Goal: Answer question/provide support: Participate in discussion

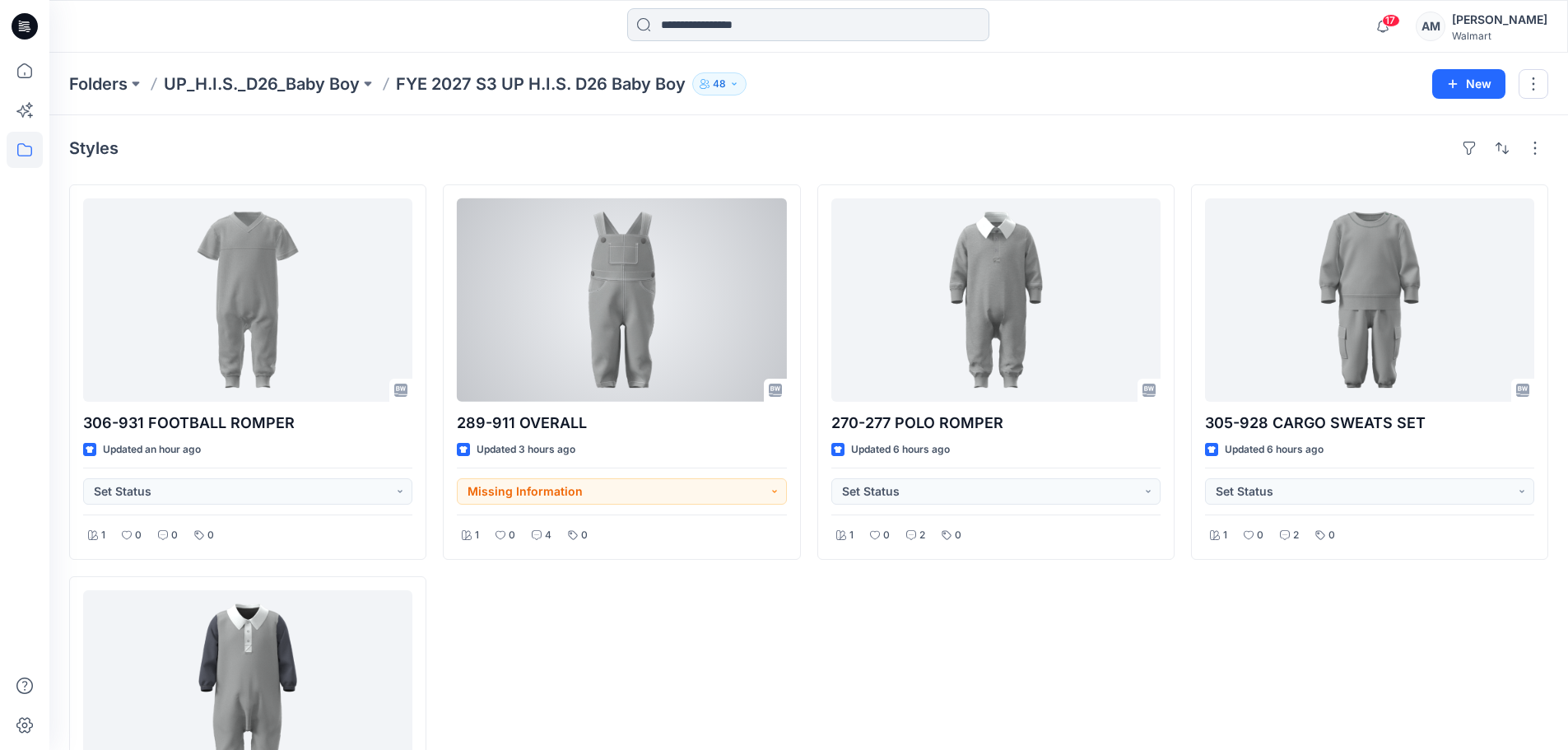
scroll to position [221, 0]
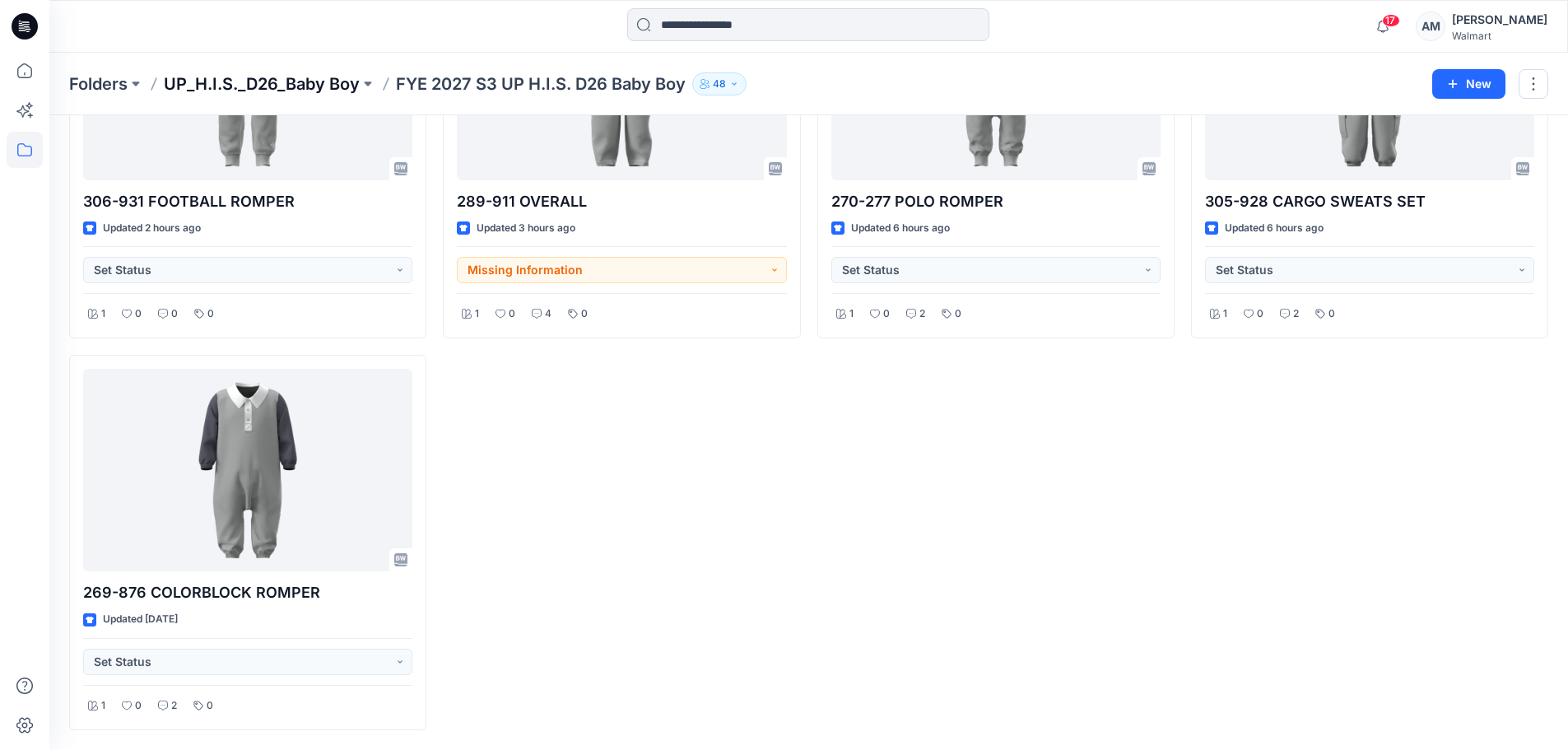
click at [278, 94] on p "UP_H.I.S._D26_Baby Boy" at bounding box center [261, 84] width 196 height 23
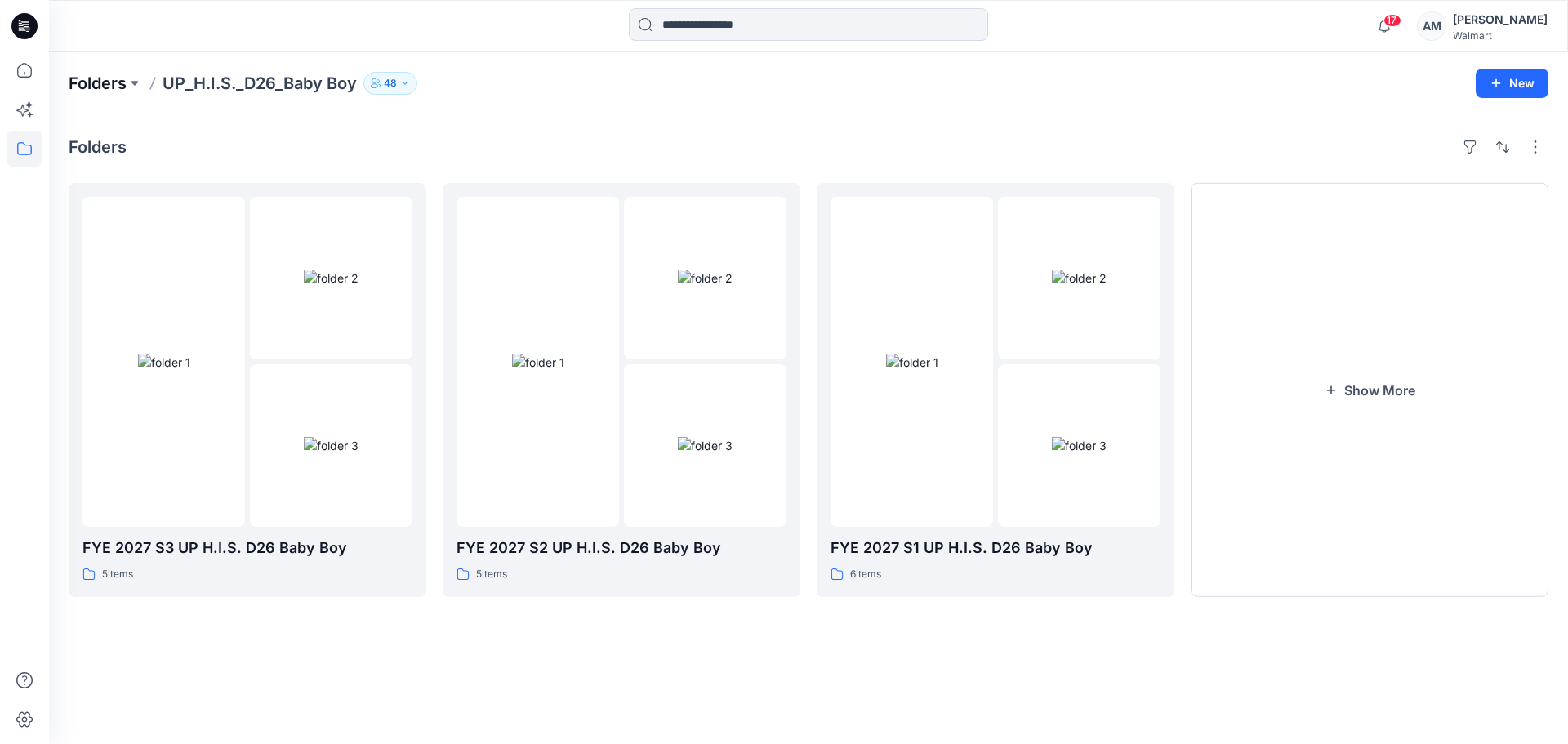
click at [109, 76] on p "Folders" at bounding box center [98, 83] width 58 height 23
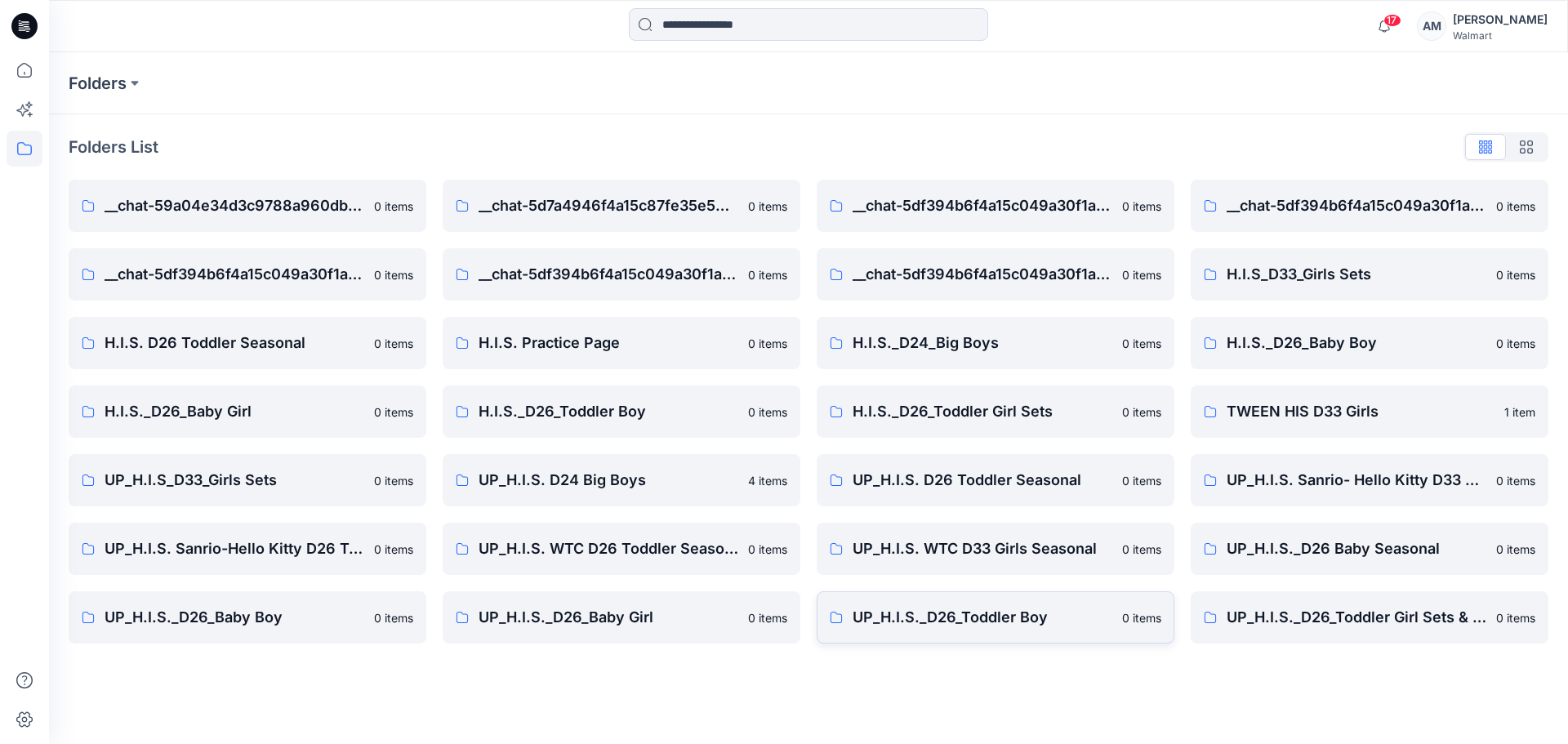
click at [991, 617] on p "UP_H.I.S._D26_Toddler Boy" at bounding box center [982, 617] width 259 height 23
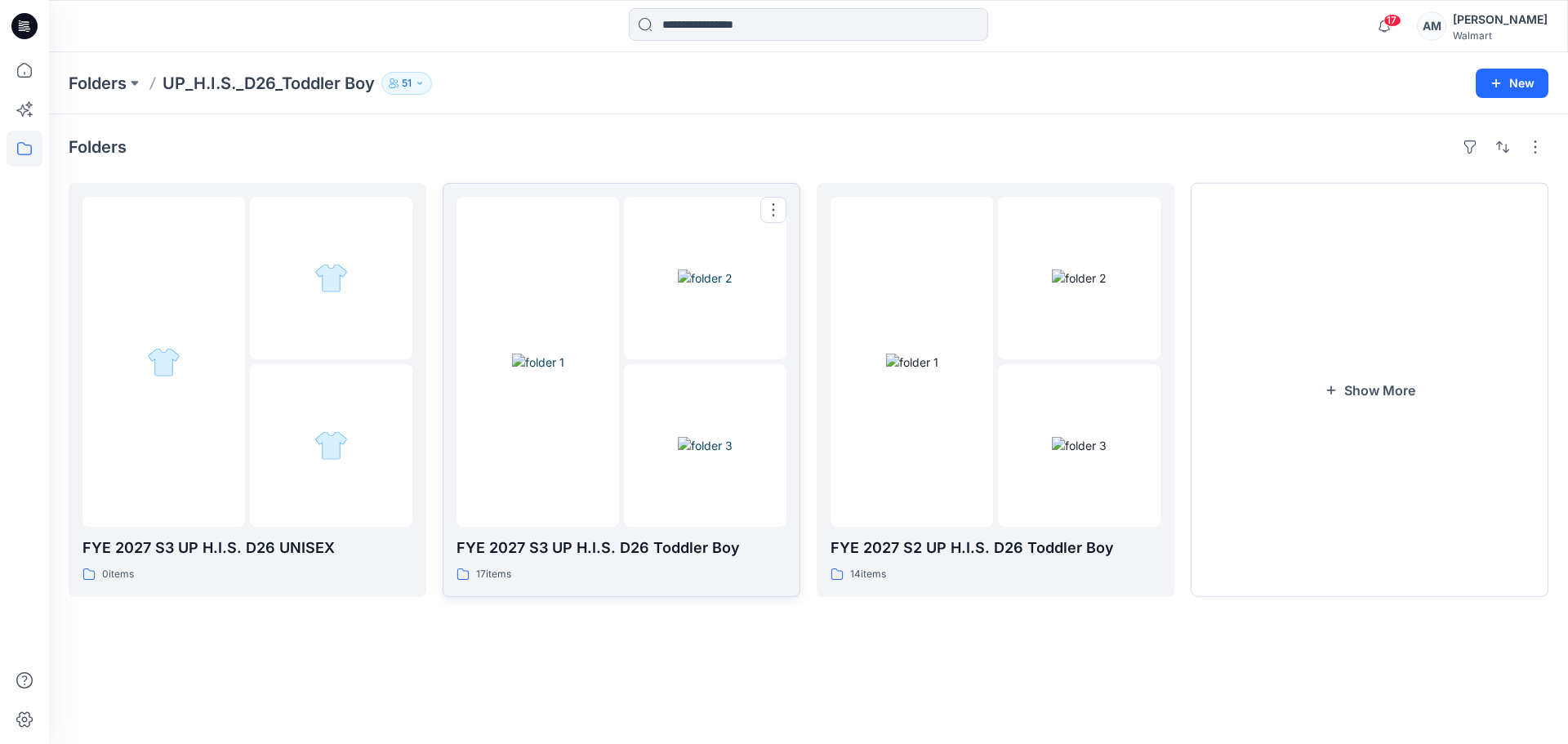
click at [678, 437] on img at bounding box center [705, 445] width 55 height 17
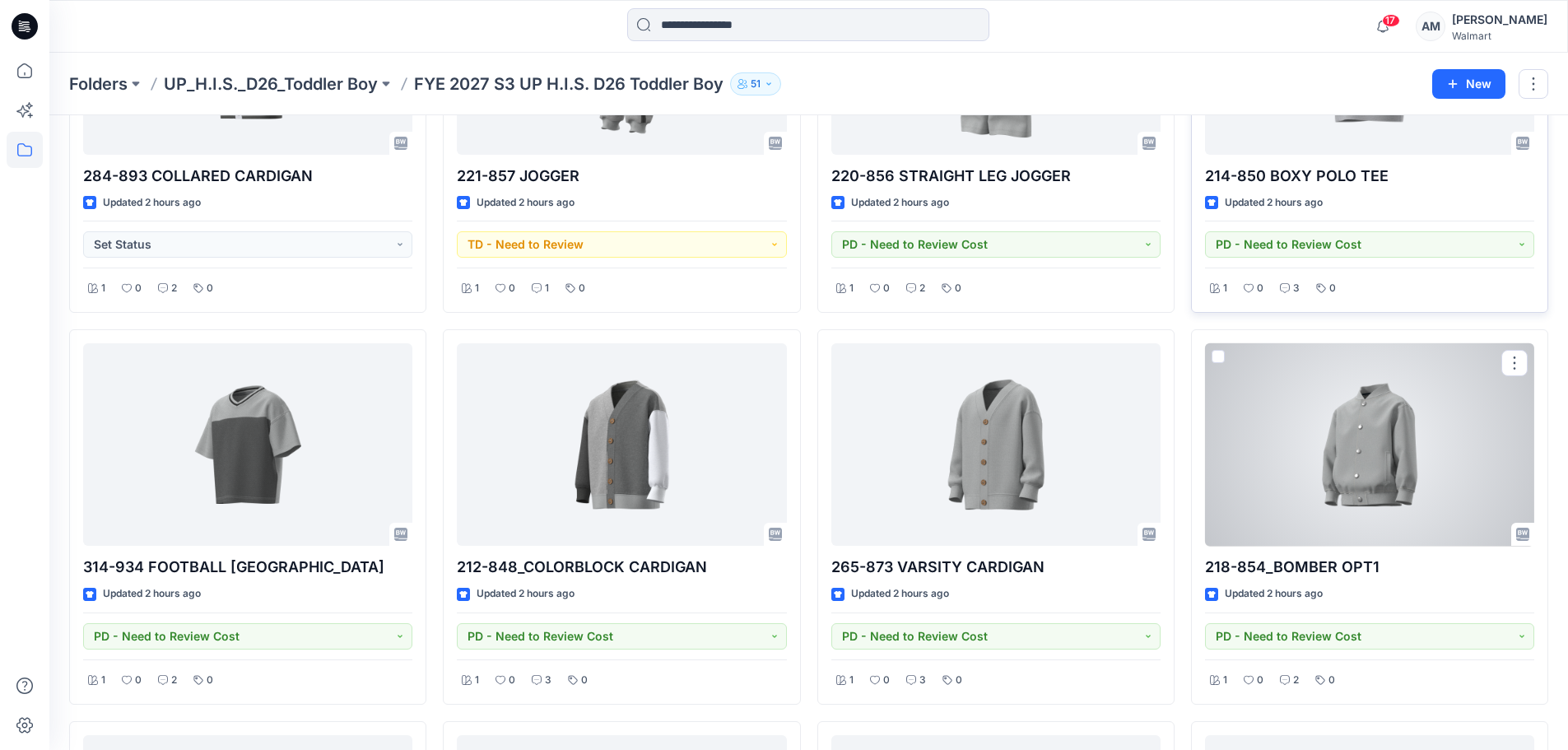
scroll to position [329, 0]
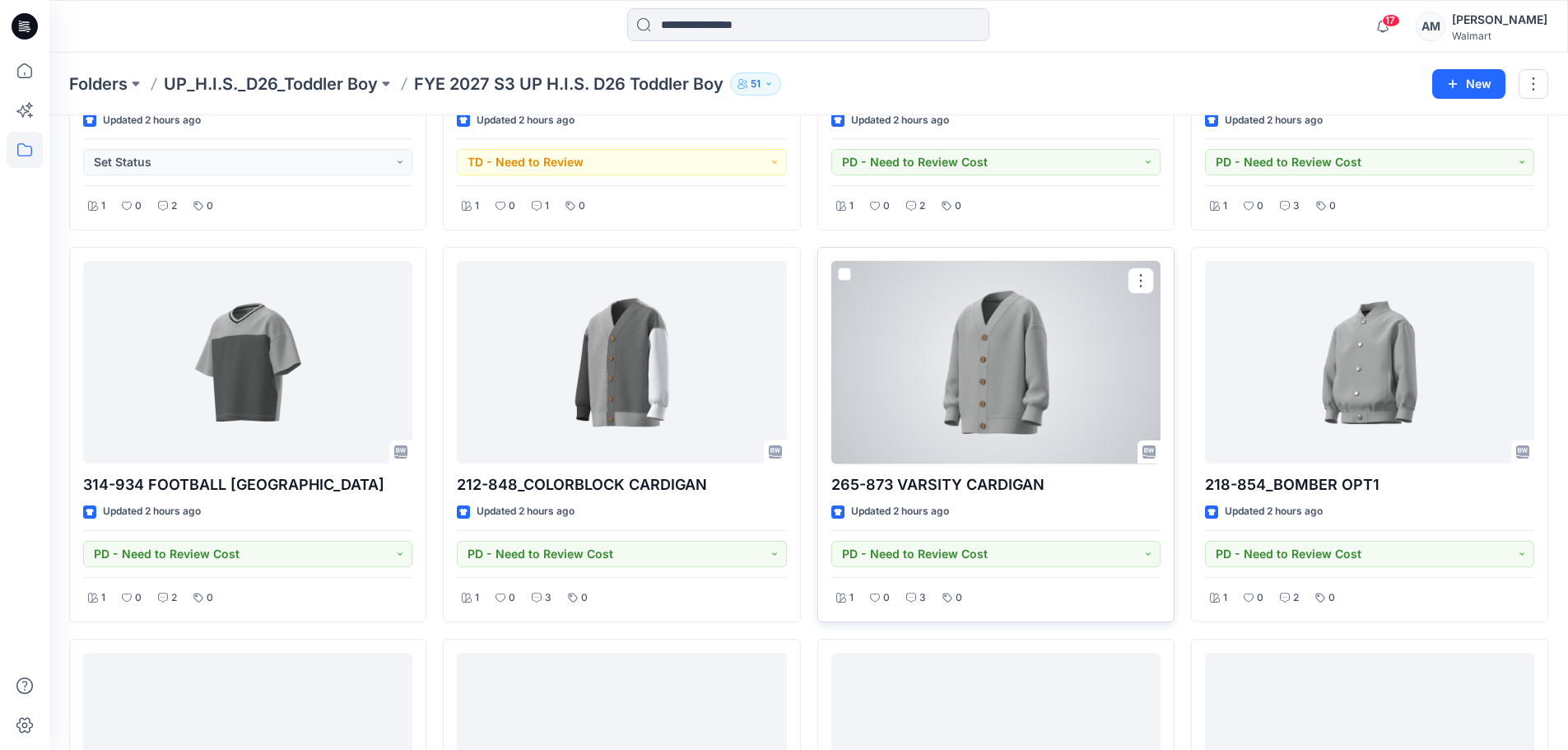
click at [1018, 383] on div at bounding box center [996, 362] width 329 height 203
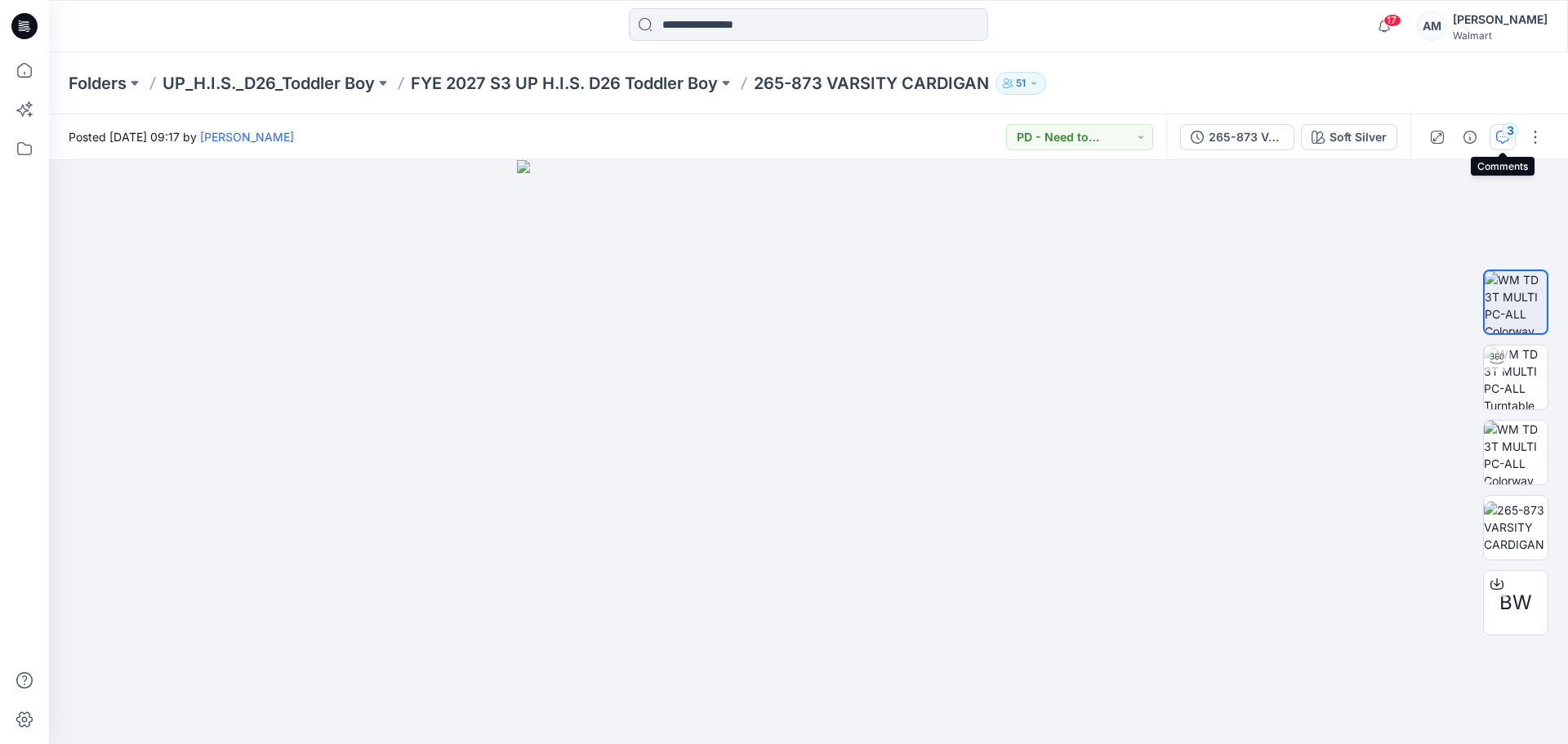
click at [1504, 126] on div "3" at bounding box center [1510, 130] width 16 height 16
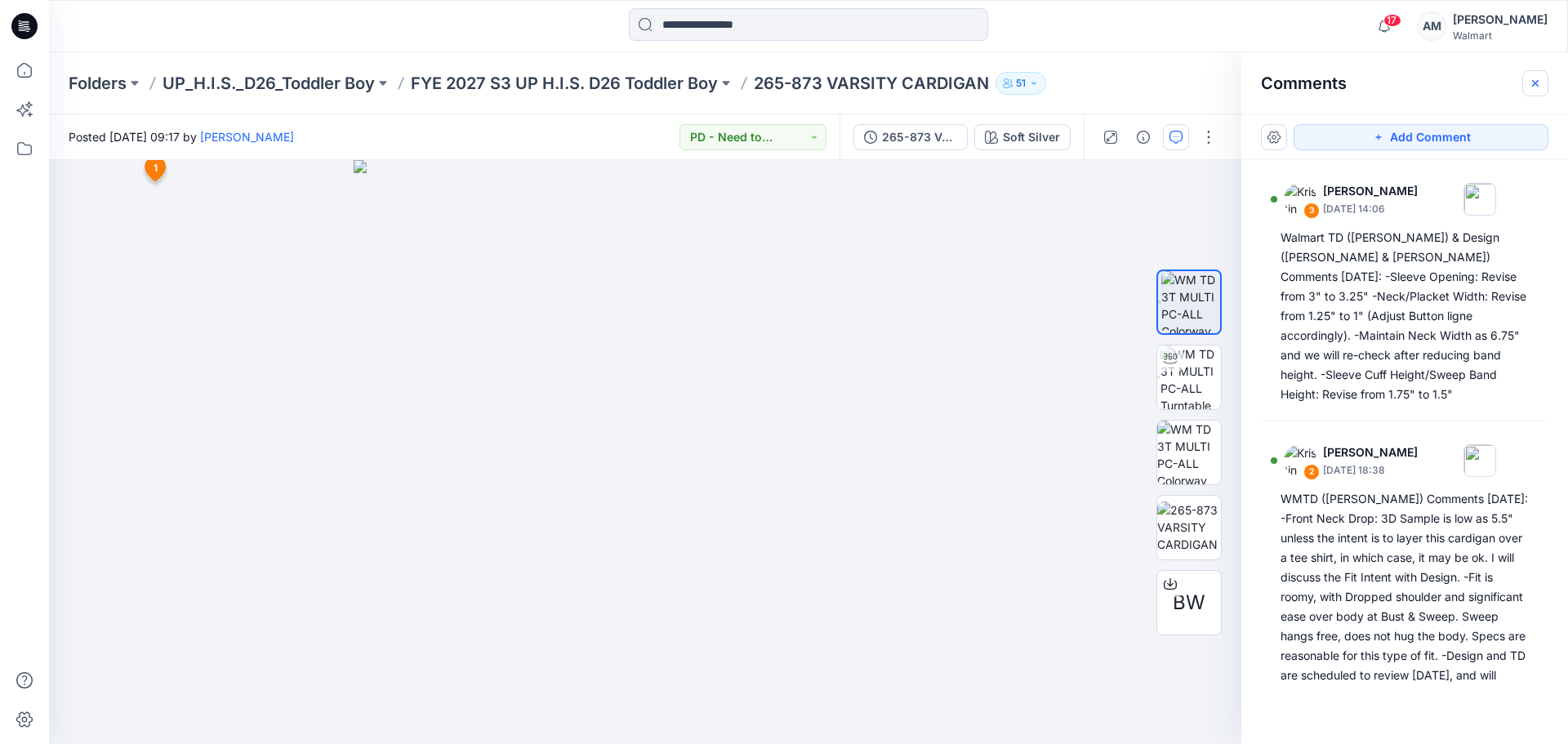
click at [1536, 78] on icon "button" at bounding box center [1535, 82] width 13 height 13
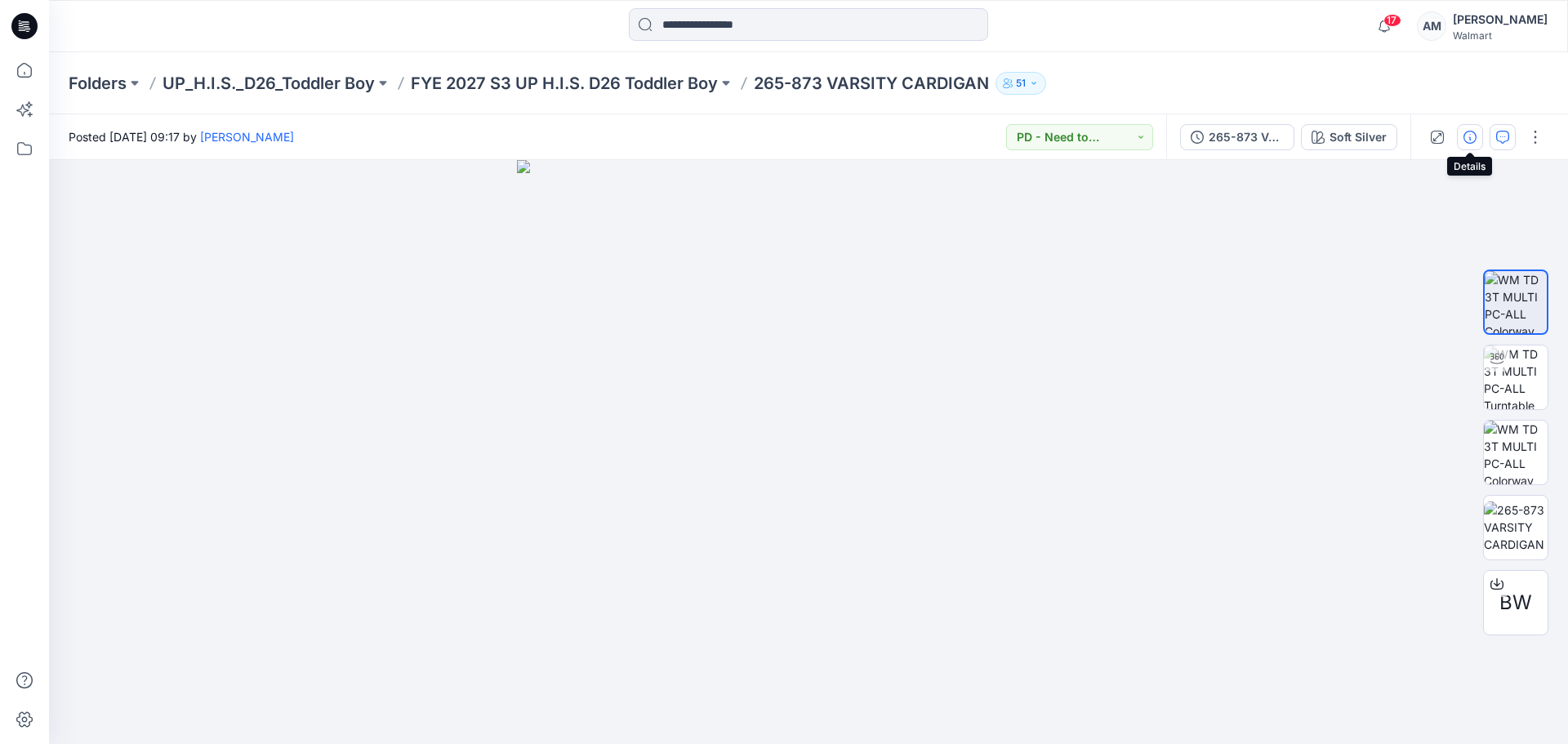
click at [1468, 130] on icon "button" at bounding box center [1469, 136] width 13 height 13
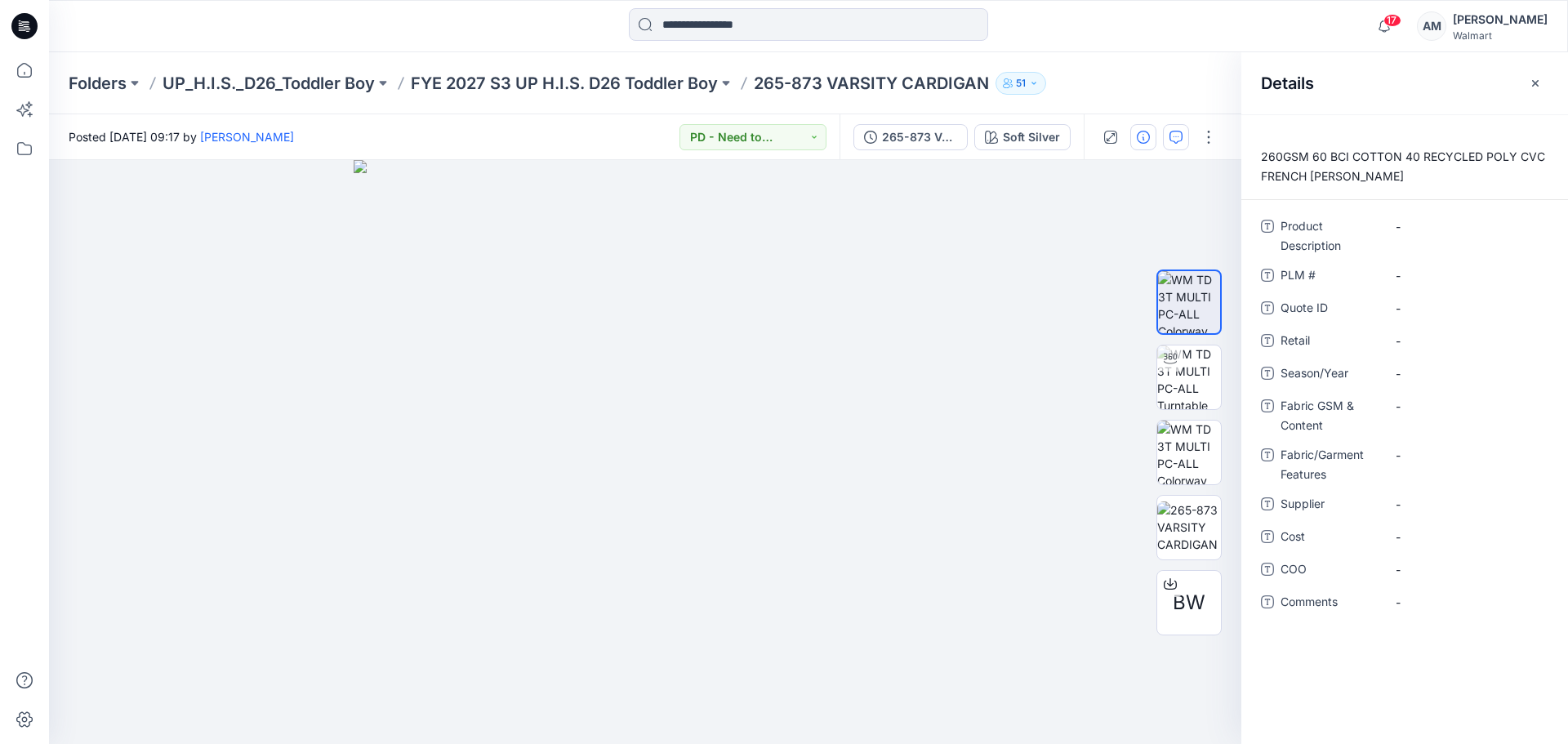
click at [1531, 86] on icon "button" at bounding box center [1535, 82] width 13 height 13
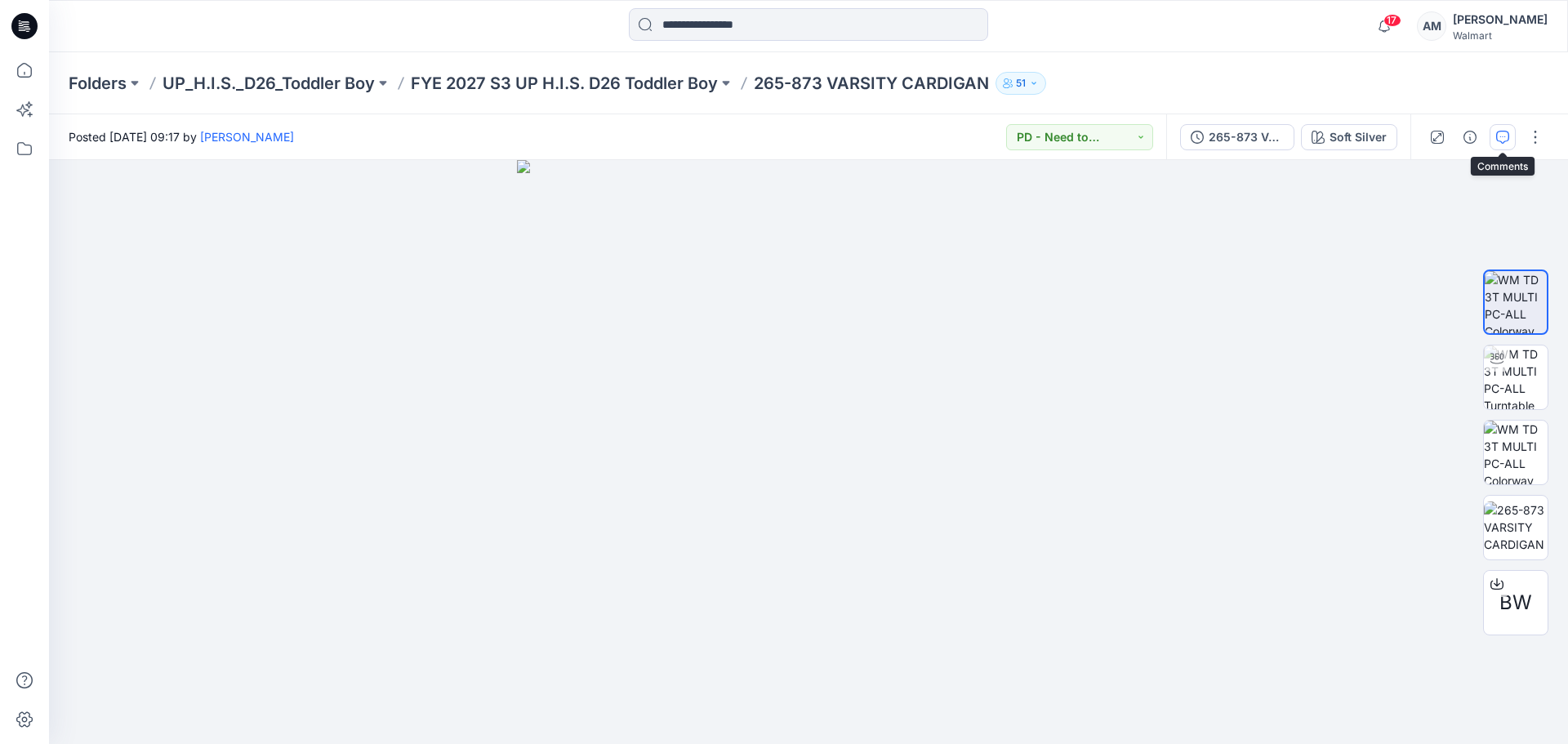
click at [1508, 140] on icon "button" at bounding box center [1503, 136] width 13 height 13
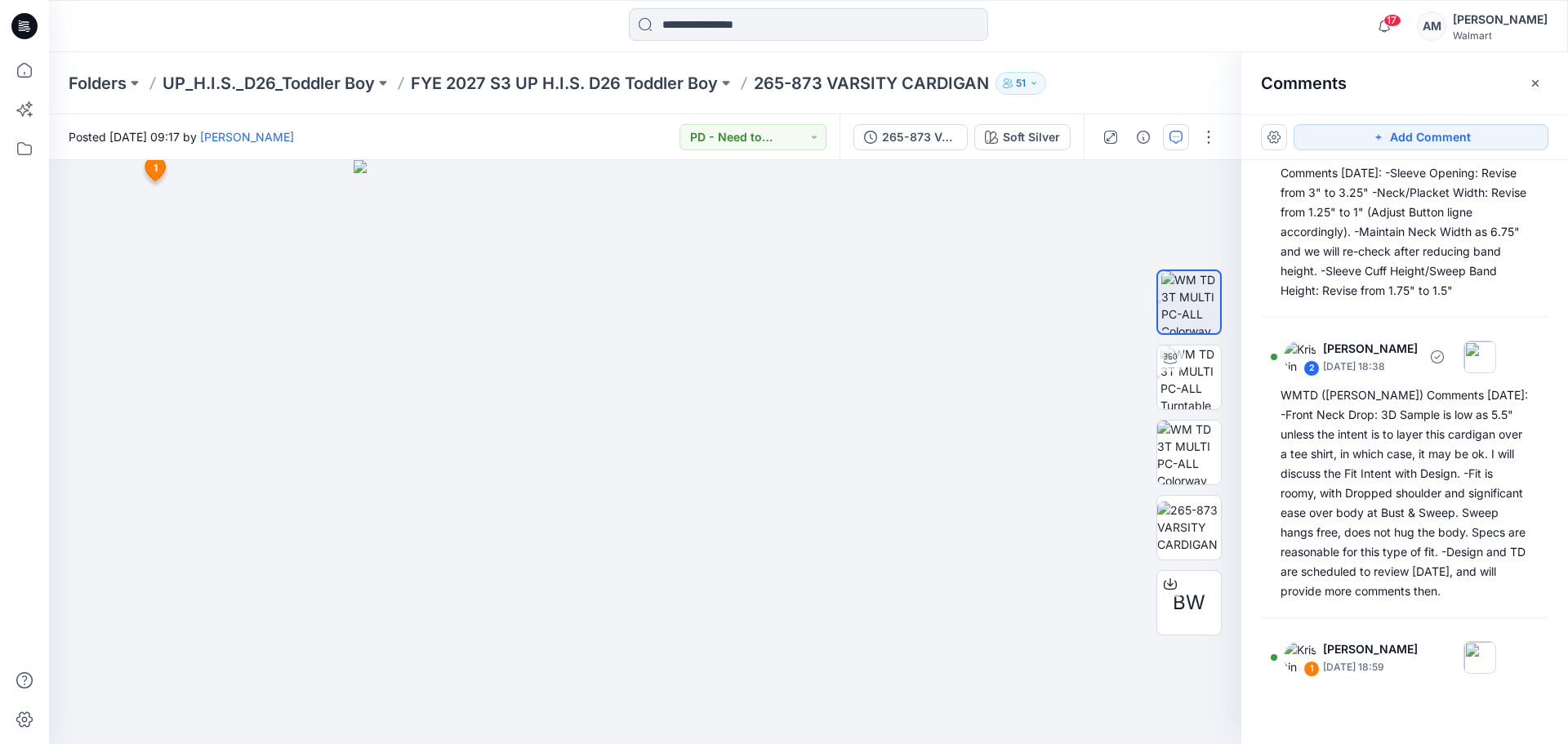
scroll to position [181, 0]
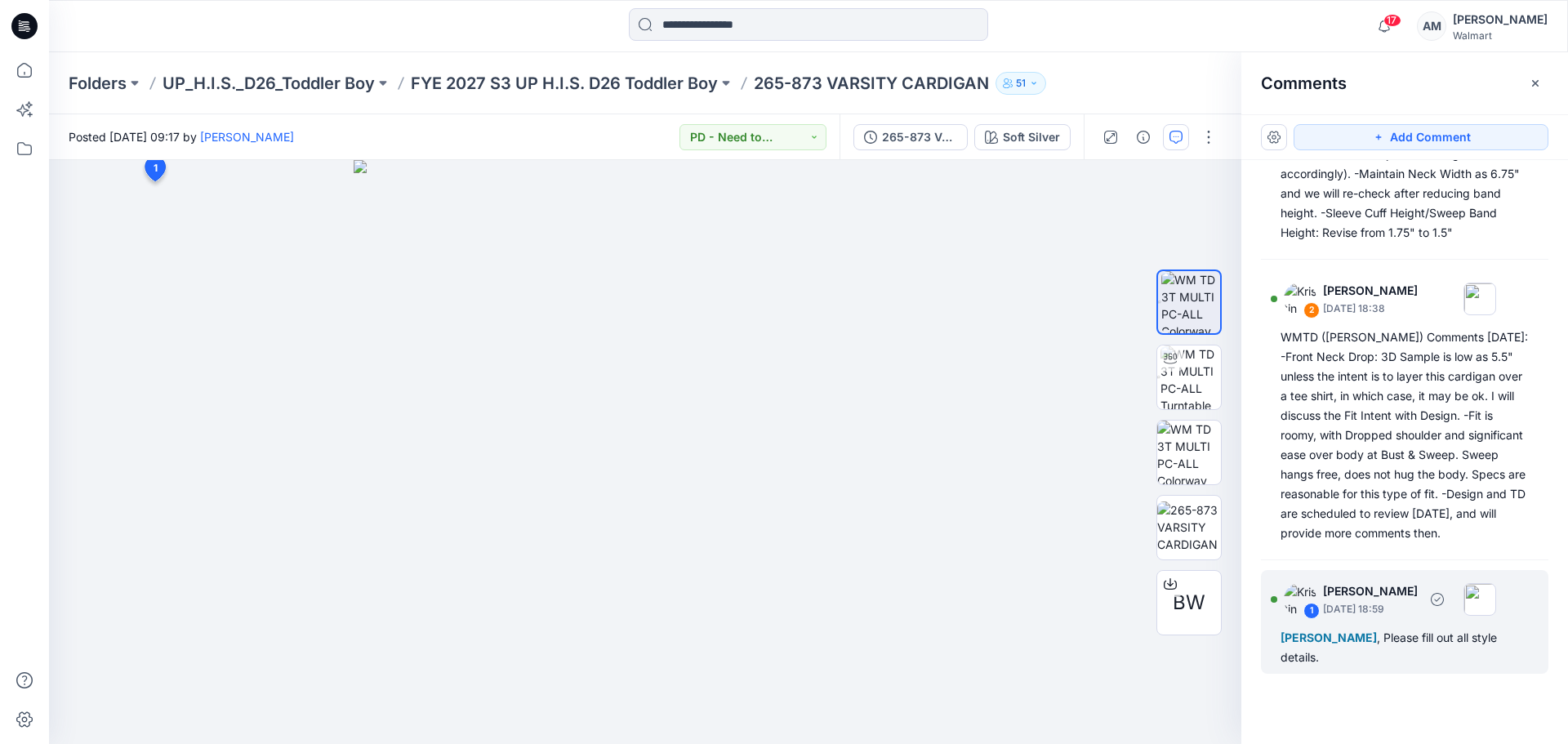
click at [1389, 653] on div "[PERSON_NAME] , Please fill out all style details." at bounding box center [1404, 647] width 248 height 39
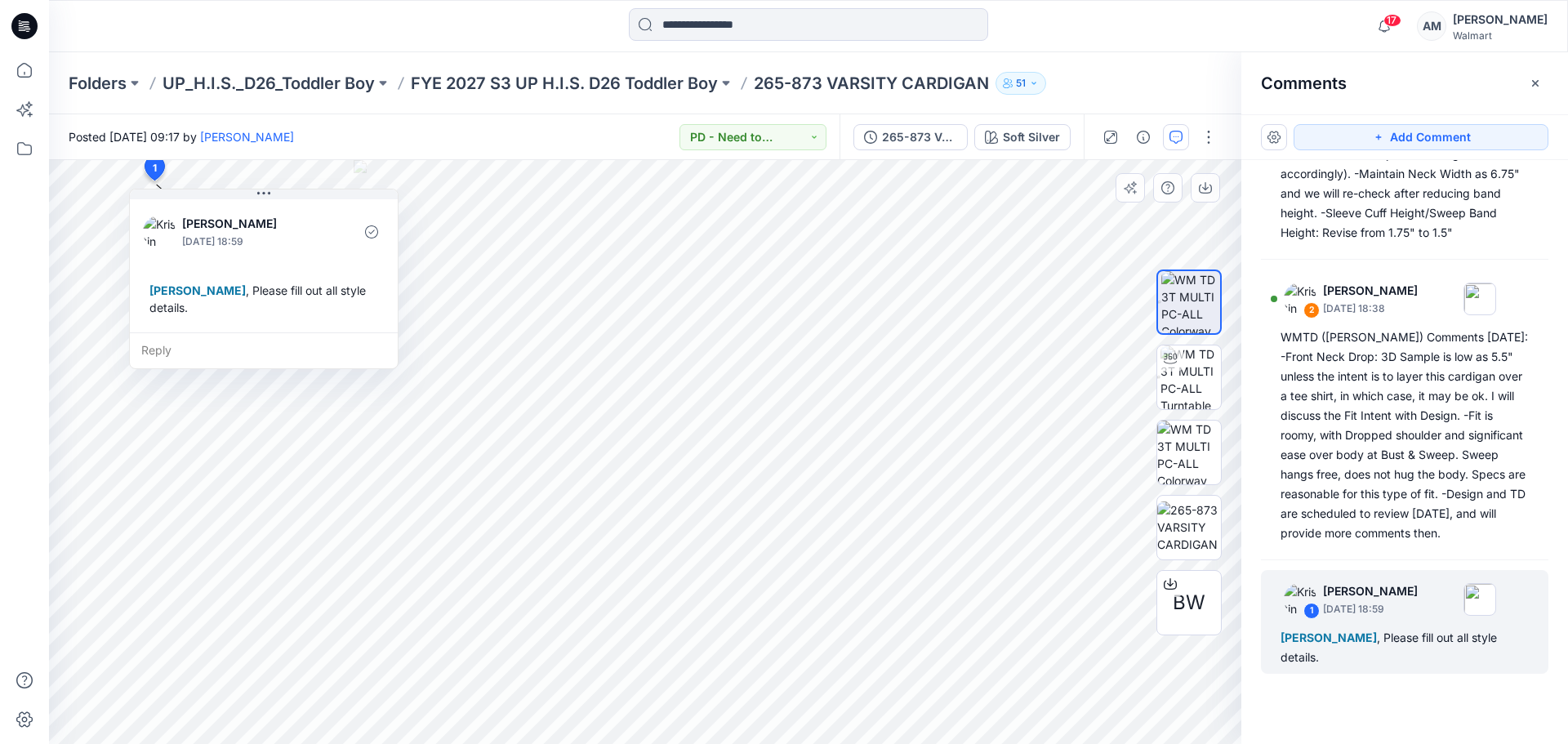
click at [268, 340] on div "Reply" at bounding box center [264, 350] width 268 height 36
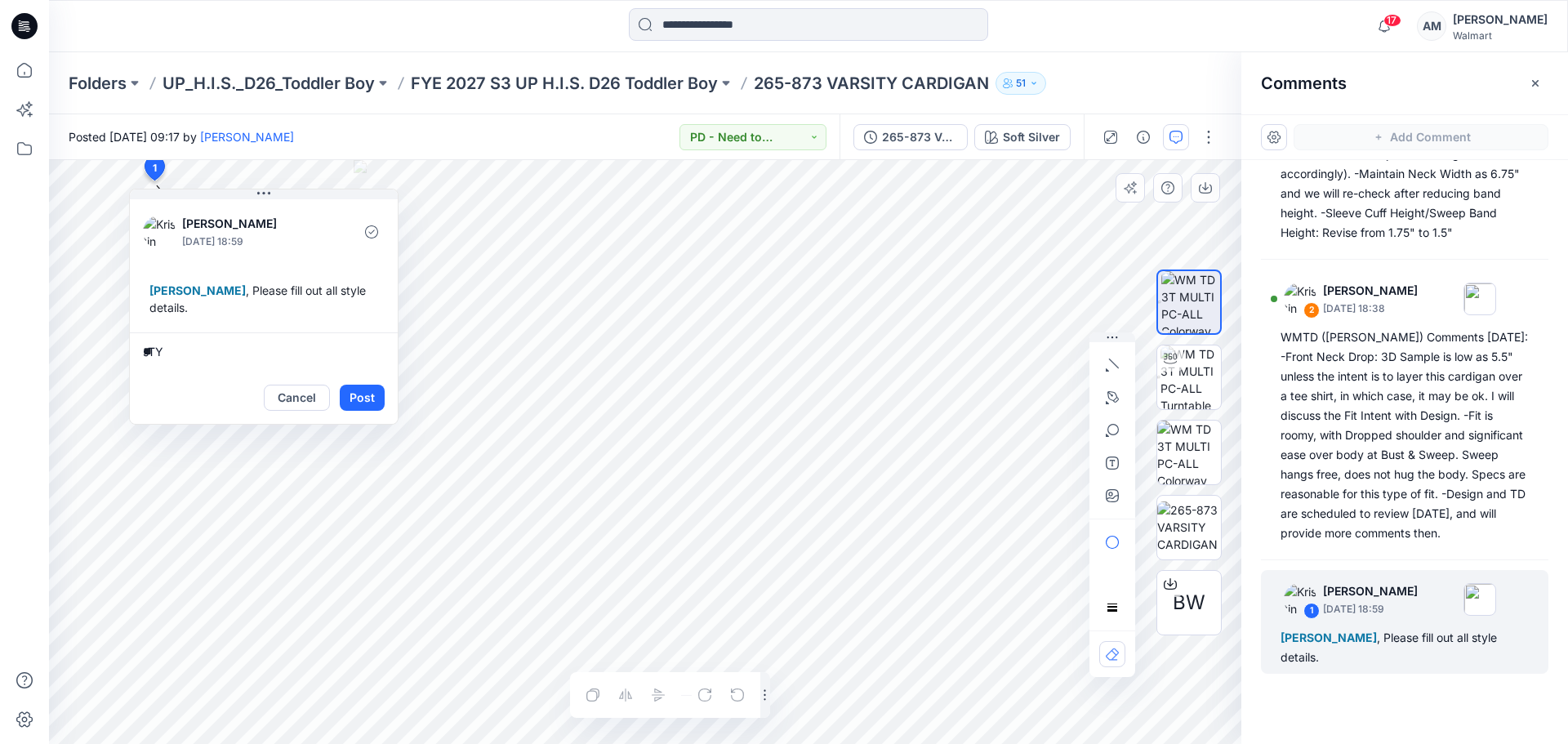
type textarea "*"
type textarea "**********"
click at [368, 379] on div "Cancel Post" at bounding box center [264, 397] width 268 height 52
click at [370, 396] on button "Post" at bounding box center [362, 397] width 45 height 26
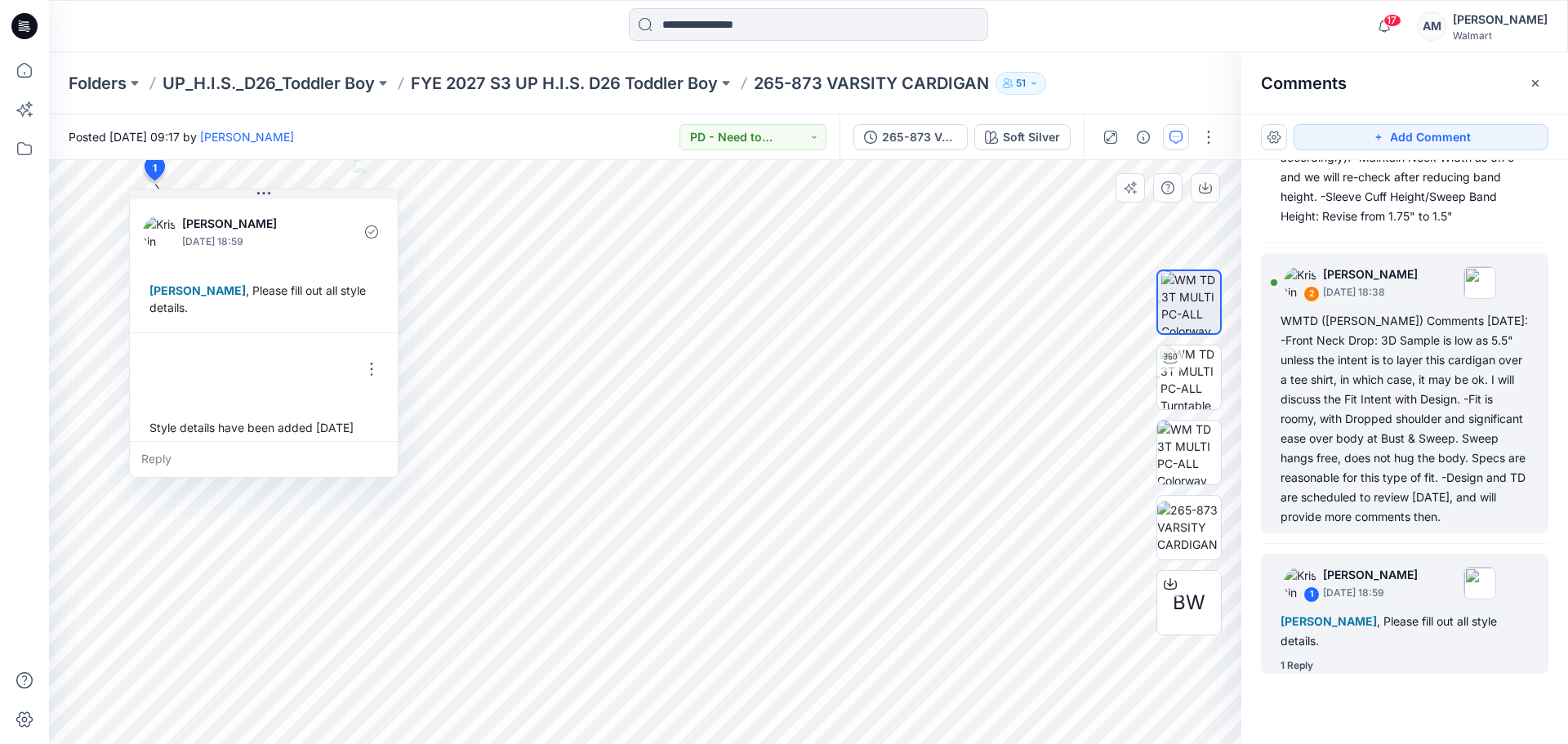
scroll to position [11, 0]
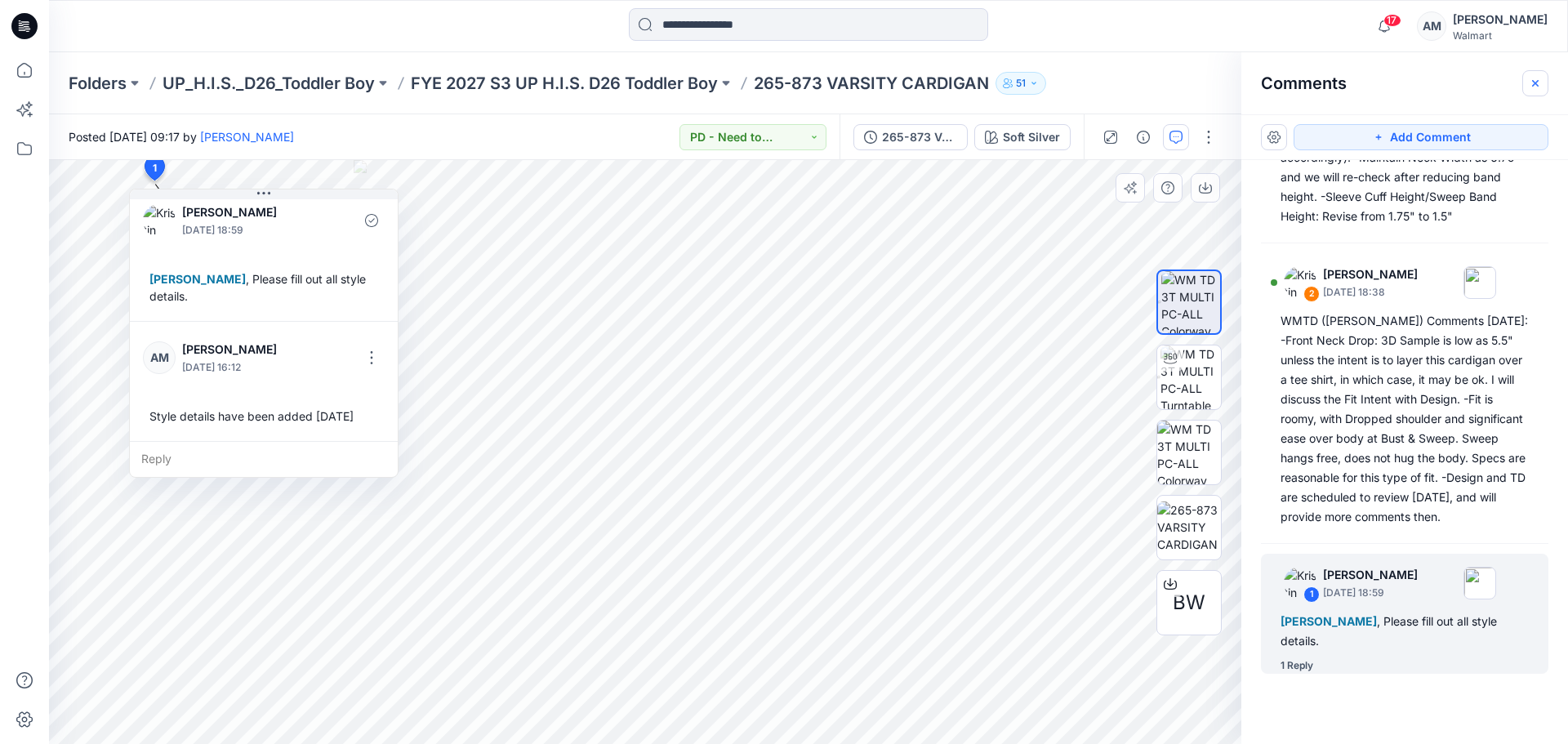
click at [1535, 85] on icon "button" at bounding box center [1535, 82] width 13 height 13
